Goal: Information Seeking & Learning: Learn about a topic

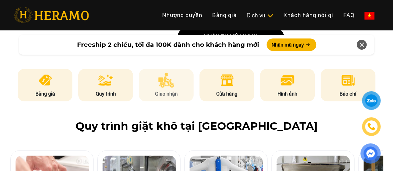
click at [174, 90] on p "Giao nhận" at bounding box center [166, 93] width 55 height 7
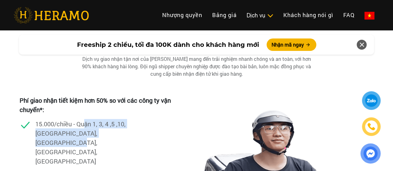
drag, startPoint x: 91, startPoint y: 121, endPoint x: 121, endPoint y: 131, distance: 31.5
click at [121, 131] on div "15.000/chiều - Quận 1, 3, 4 ,5 ,10, [GEOGRAPHIC_DATA], [GEOGRAPHIC_DATA], [GEOG…" at bounding box center [99, 145] width 159 height 52
drag, startPoint x: 76, startPoint y: 115, endPoint x: 129, endPoint y: 133, distance: 55.9
click at [129, 133] on div "Phí giao nhận tiết kiệm hơn 50% so với các công ty vận chuyển*: 15.000/chiều - …" at bounding box center [99, 165] width 159 height 141
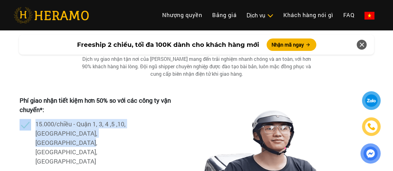
click at [129, 133] on div "15.000/chiều - Quận 1, 3, 4 ,5 ,10, [GEOGRAPHIC_DATA], [GEOGRAPHIC_DATA], [GEOG…" at bounding box center [99, 145] width 159 height 52
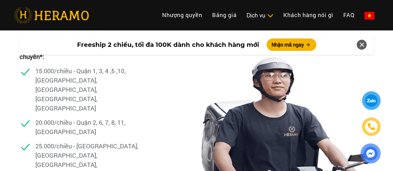
scroll to position [1807, 0]
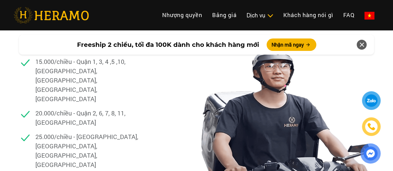
drag, startPoint x: 57, startPoint y: 128, endPoint x: 99, endPoint y: 139, distance: 42.9
drag, startPoint x: 136, startPoint y: 131, endPoint x: 17, endPoint y: 125, distance: 118.5
click at [17, 125] on div "Dịch vụ giao nhận Dịch vụ giao nhận tận nơi của HERAMO mang đến trải nghiệm nha…" at bounding box center [196, 106] width 393 height 257
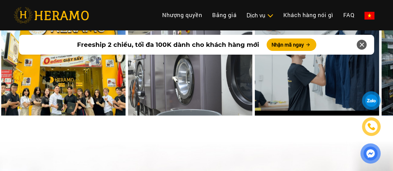
scroll to position [2646, 0]
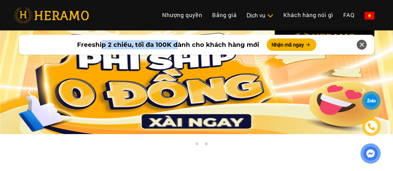
drag, startPoint x: 102, startPoint y: 45, endPoint x: 197, endPoint y: 44, distance: 95.1
click at [177, 40] on span "Freeship 2 chiều, tối đa 100K dành cho khách hàng mới" at bounding box center [168, 44] width 182 height 9
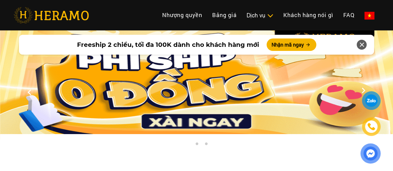
click at [209, 43] on span "Freeship 2 chiều, tối đa 100K dành cho khách hàng mới" at bounding box center [168, 44] width 182 height 9
click at [207, 18] on link "Bảng giá" at bounding box center [224, 14] width 34 height 13
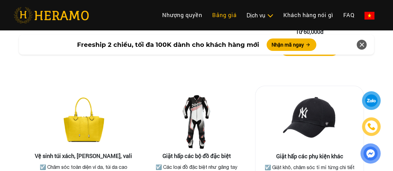
scroll to position [1176, 0]
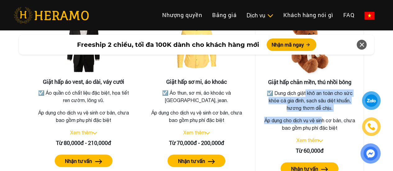
drag, startPoint x: 304, startPoint y: 86, endPoint x: 323, endPoint y: 105, distance: 27.2
click at [323, 105] on div "Giặt hấp chăn mền, thú nhồi bông ☑️ Dung dịch giặt khô an toàn cho sức khỏe cả …" at bounding box center [309, 98] width 109 height 175
drag, startPoint x: 329, startPoint y: 113, endPoint x: 275, endPoint y: 79, distance: 64.5
click at [275, 79] on div "Giặt hấp chăn mền, thú nhồi bông ☑️ Dung dịch giặt khô an toàn cho sức khỏe cả …" at bounding box center [309, 98] width 109 height 175
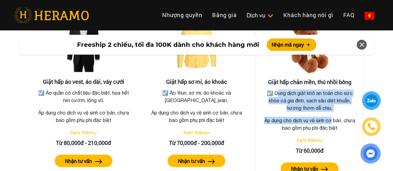
click at [275, 79] on div "Giặt hấp chăn mền, thú nhồi bông ☑️ Dung dịch giặt khô an toàn cho sức khỏe cả …" at bounding box center [309, 98] width 109 height 175
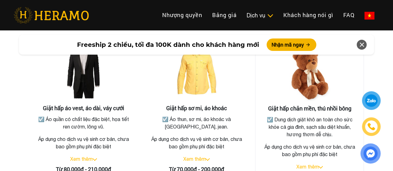
scroll to position [1176, 0]
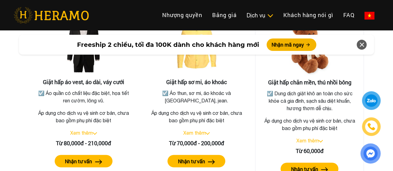
click at [317, 166] on label "Nhận tư vấn" at bounding box center [304, 169] width 27 height 7
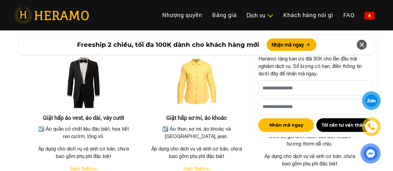
scroll to position [1176, 0]
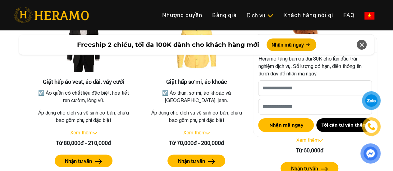
click at [362, 43] on icon at bounding box center [361, 44] width 7 height 11
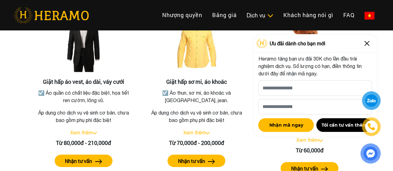
click at [367, 39] on img at bounding box center [367, 44] width 10 height 10
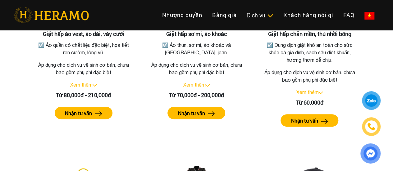
scroll to position [1269, 0]
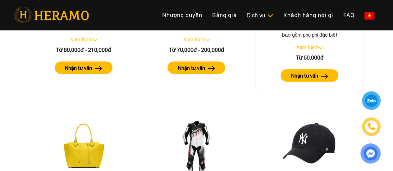
click at [313, 53] on div "Từ 60,000đ" at bounding box center [309, 57] width 98 height 8
click at [314, 44] on link "Xem thêm" at bounding box center [307, 47] width 22 height 6
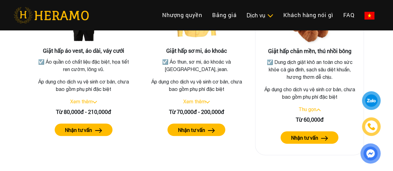
scroll to position [1207, 0]
drag, startPoint x: 301, startPoint y: 79, endPoint x: 303, endPoint y: 93, distance: 14.1
click at [301, 86] on p "Áp dụng cho dịch vụ vệ sinh cơ bản, chưa bao gồm phụ phí đặc biệt" at bounding box center [309, 93] width 98 height 15
click at [308, 107] on link "Thu gọn" at bounding box center [308, 110] width 18 height 6
click at [309, 107] on link "Xem thêm" at bounding box center [307, 110] width 22 height 6
